Goal: Navigation & Orientation: Find specific page/section

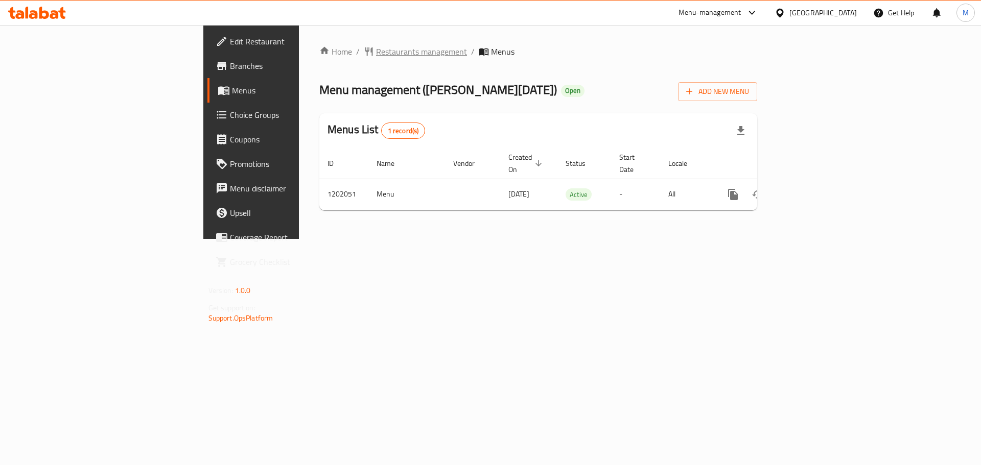
click at [376, 51] on span "Restaurants management" at bounding box center [421, 51] width 91 height 12
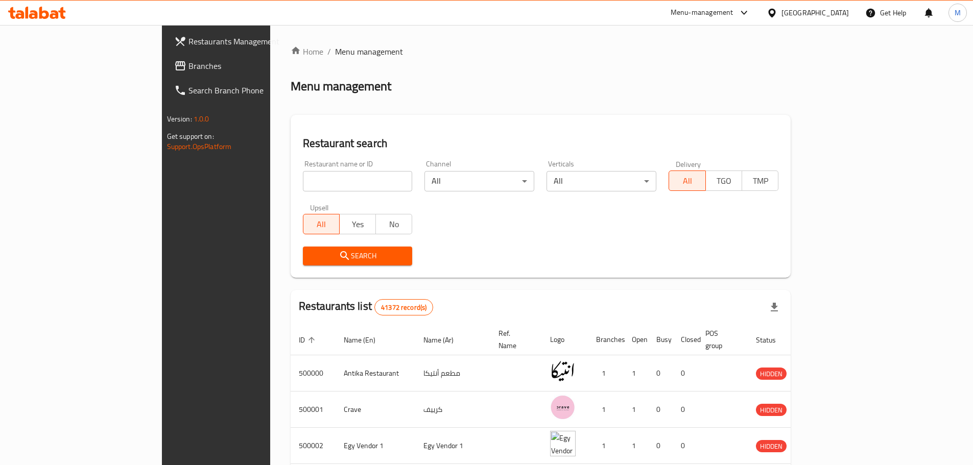
click at [188, 65] on span "Branches" at bounding box center [252, 66] width 128 height 12
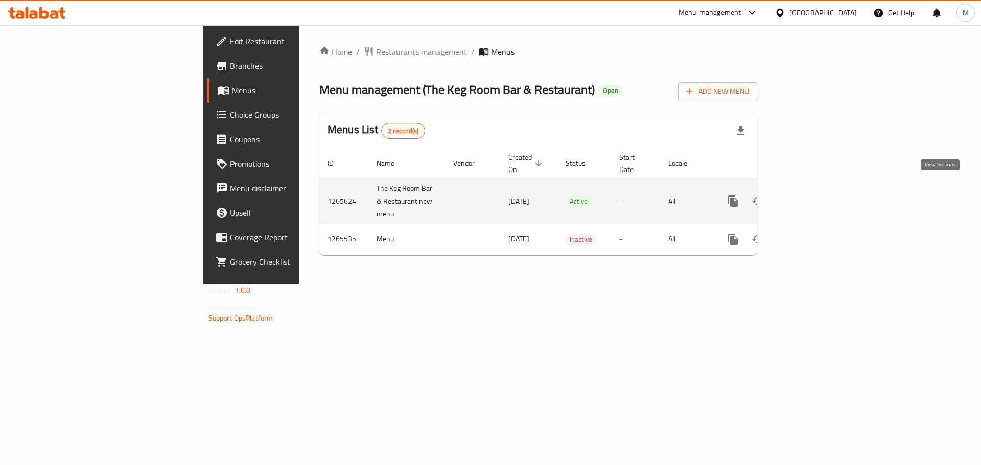
click at [813, 195] on icon "enhanced table" at bounding box center [806, 201] width 12 height 12
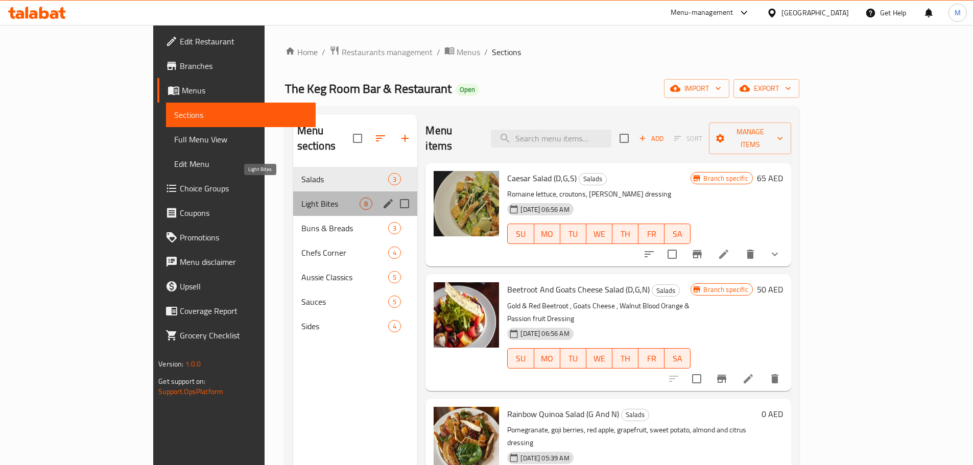
click at [301, 198] on span "Light Bites" at bounding box center [330, 204] width 59 height 12
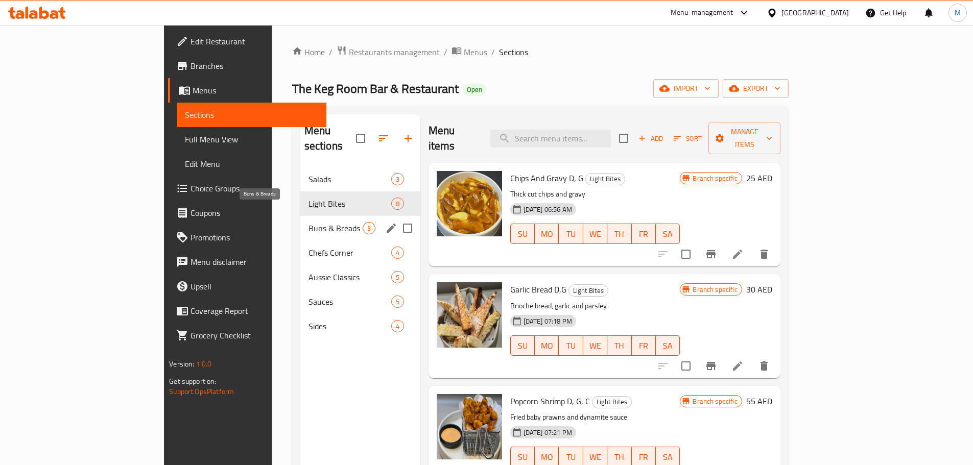
click at [309, 222] on span "Buns & Breads" at bounding box center [336, 228] width 54 height 12
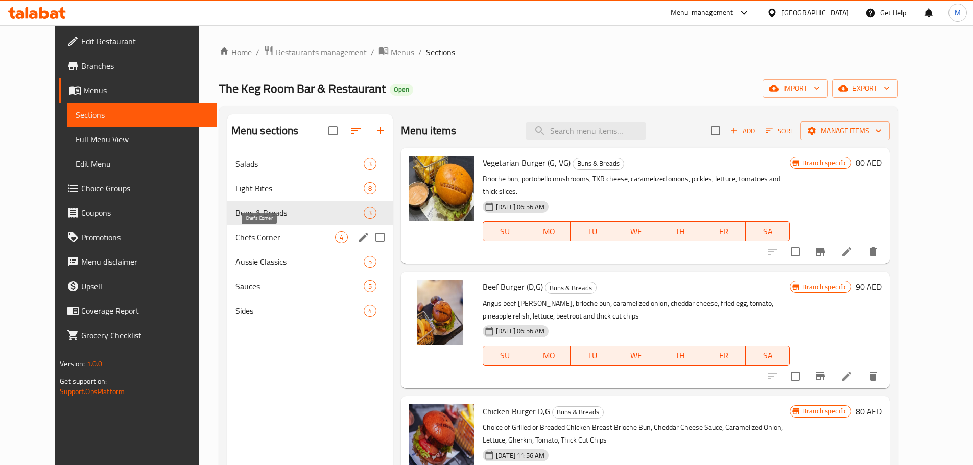
click at [235, 242] on span "Chefs Corner" at bounding box center [285, 237] width 100 height 12
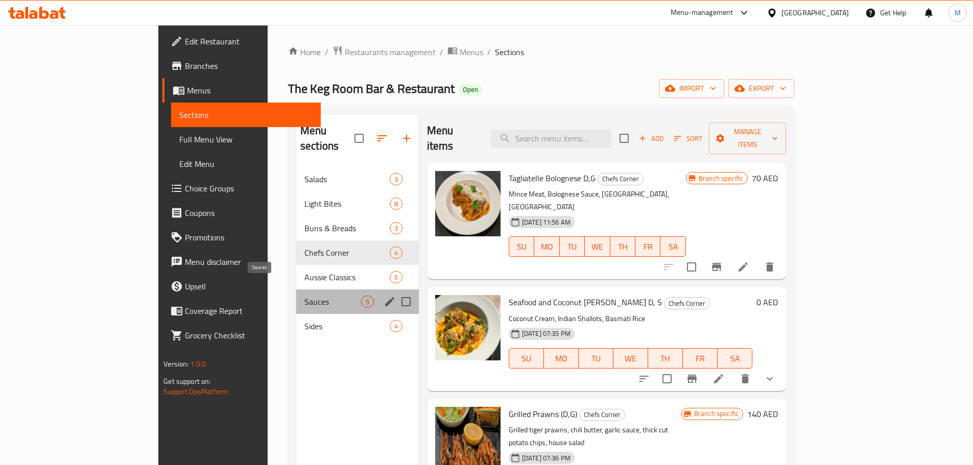
click at [304, 296] on span "Sauces" at bounding box center [332, 302] width 57 height 12
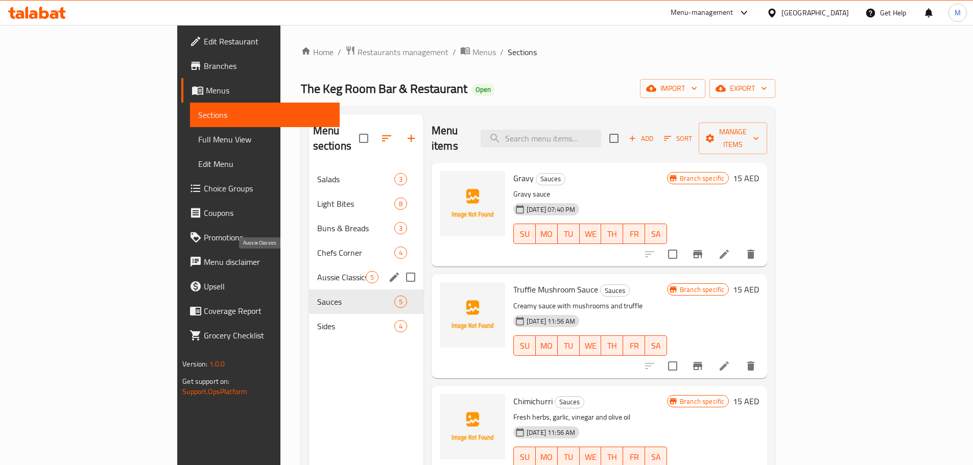
click at [317, 271] on span "Aussie Classics" at bounding box center [341, 277] width 49 height 12
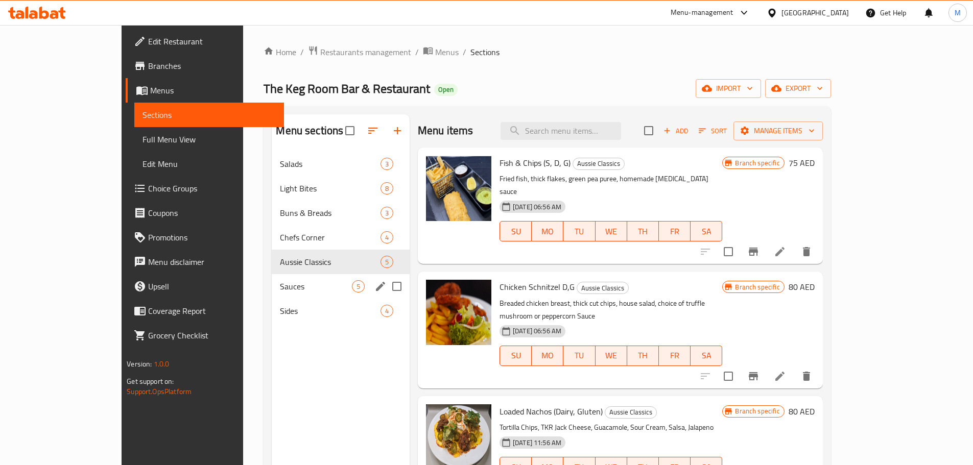
click at [280, 291] on span "Sauces" at bounding box center [316, 286] width 72 height 12
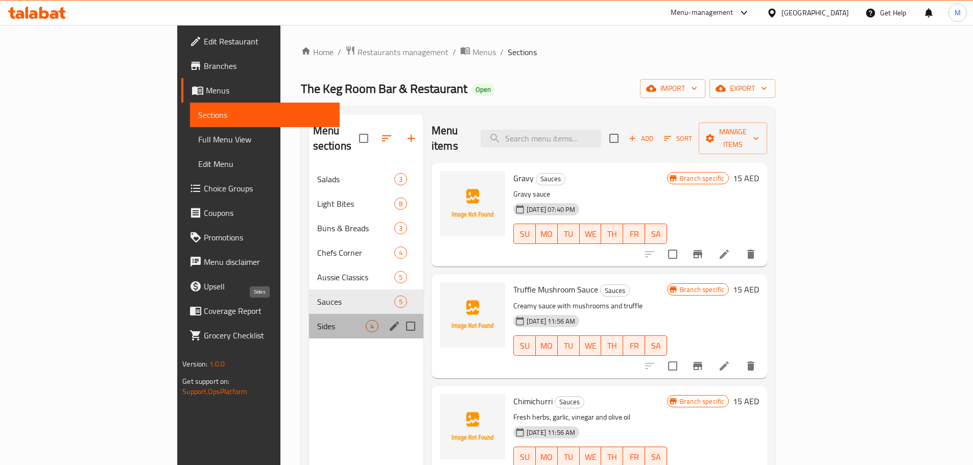
click at [317, 320] on span "Sides" at bounding box center [341, 326] width 49 height 12
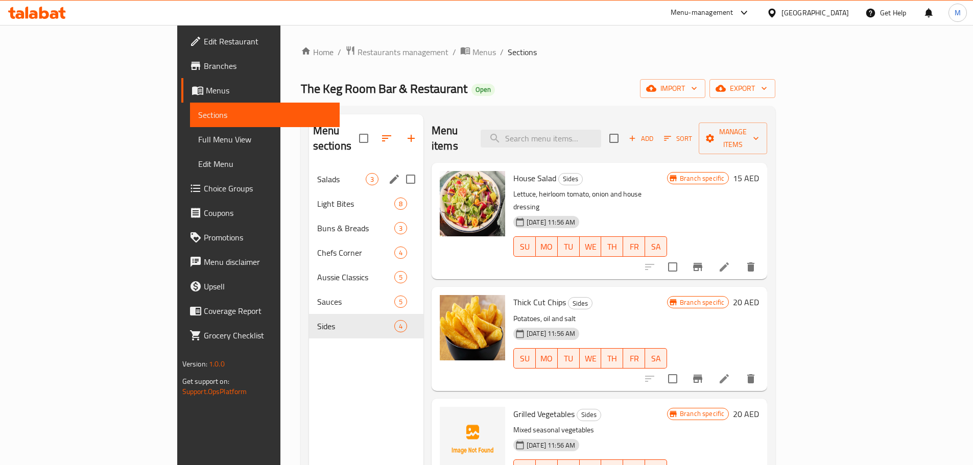
click at [309, 170] on div "Salads 3" at bounding box center [366, 179] width 114 height 25
